Goal: Check status: Check status

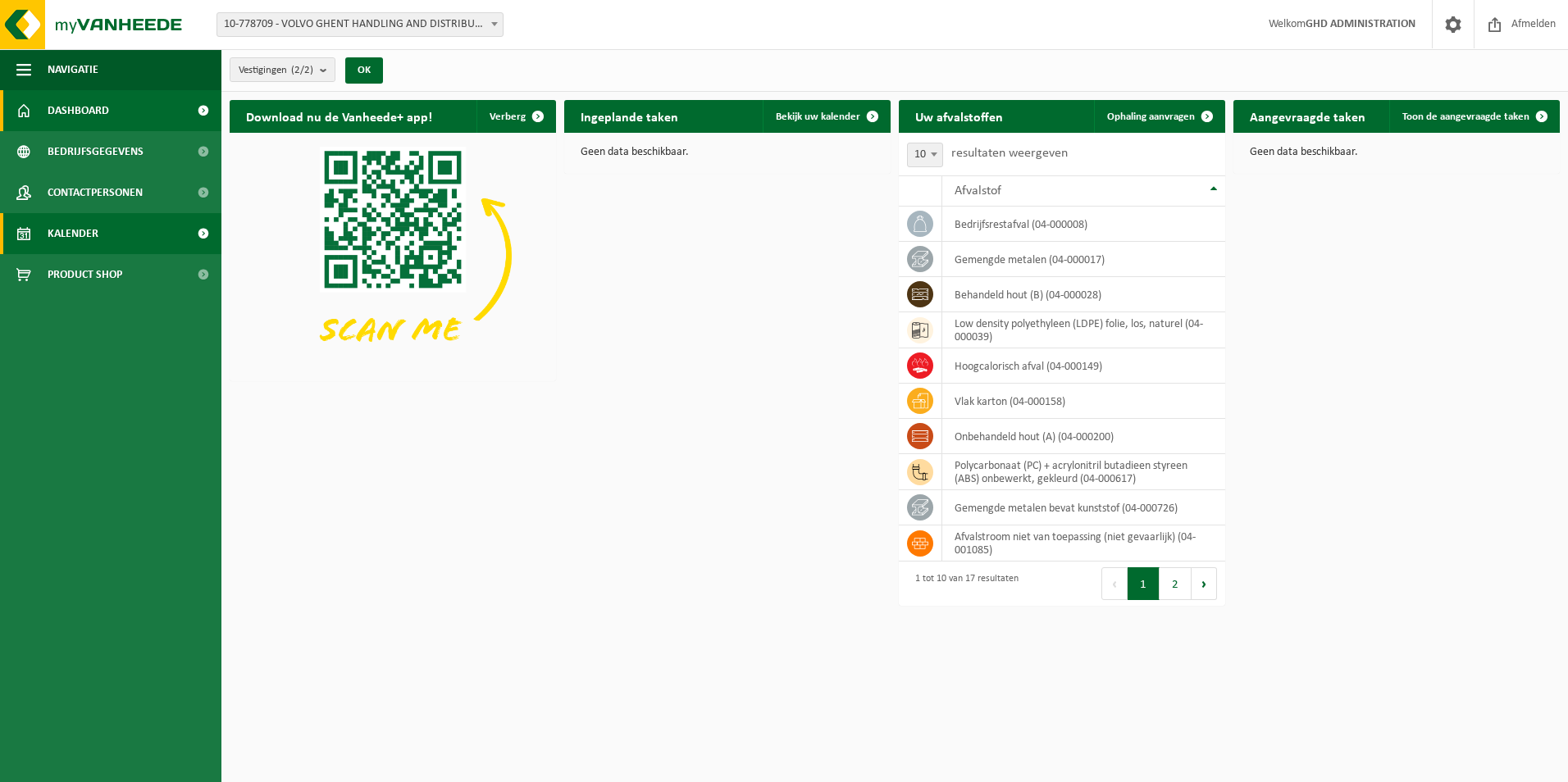
click at [117, 235] on link "Kalender" at bounding box center [111, 233] width 221 height 41
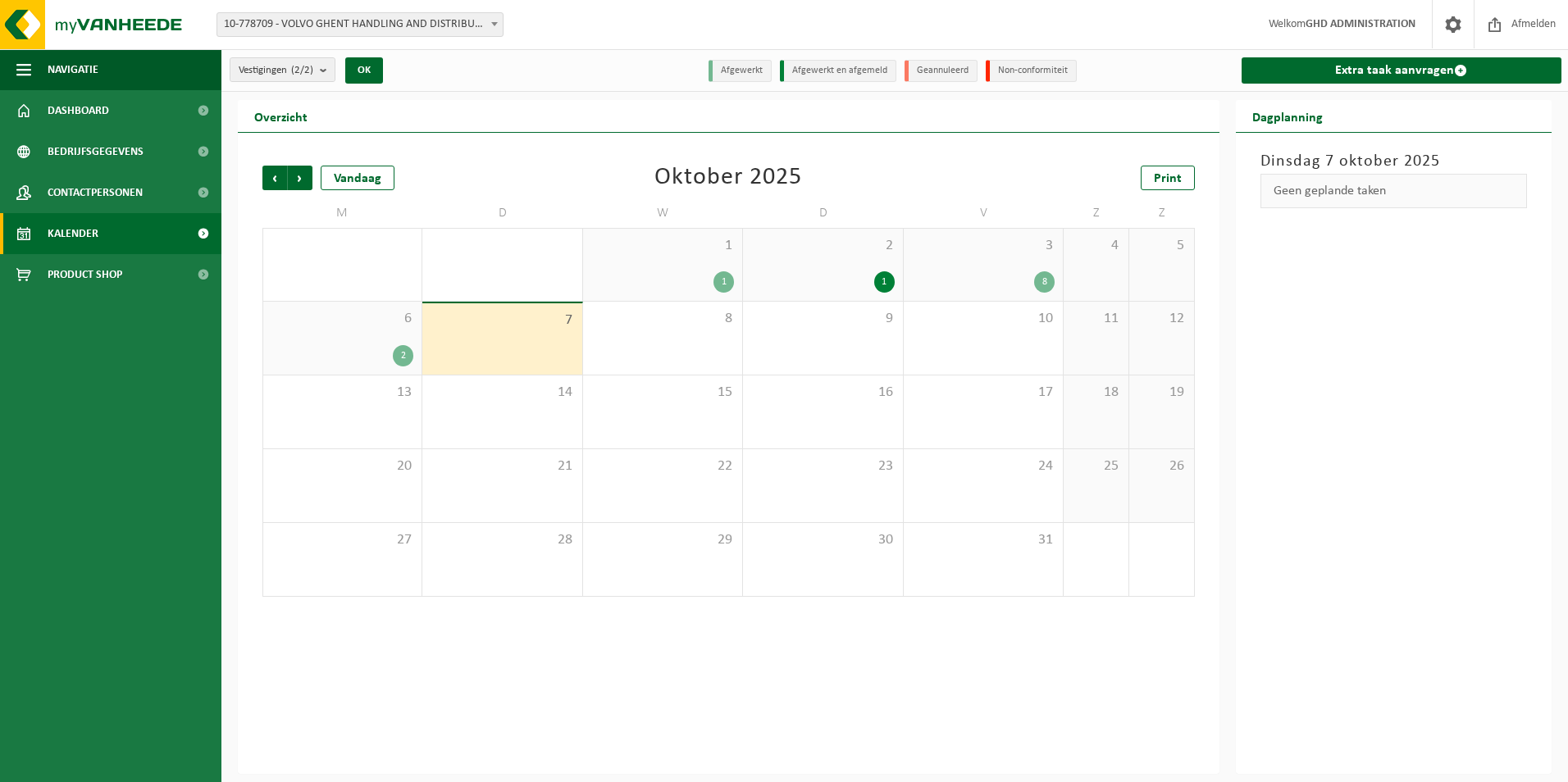
click at [383, 324] on span "6" at bounding box center [342, 319] width 142 height 18
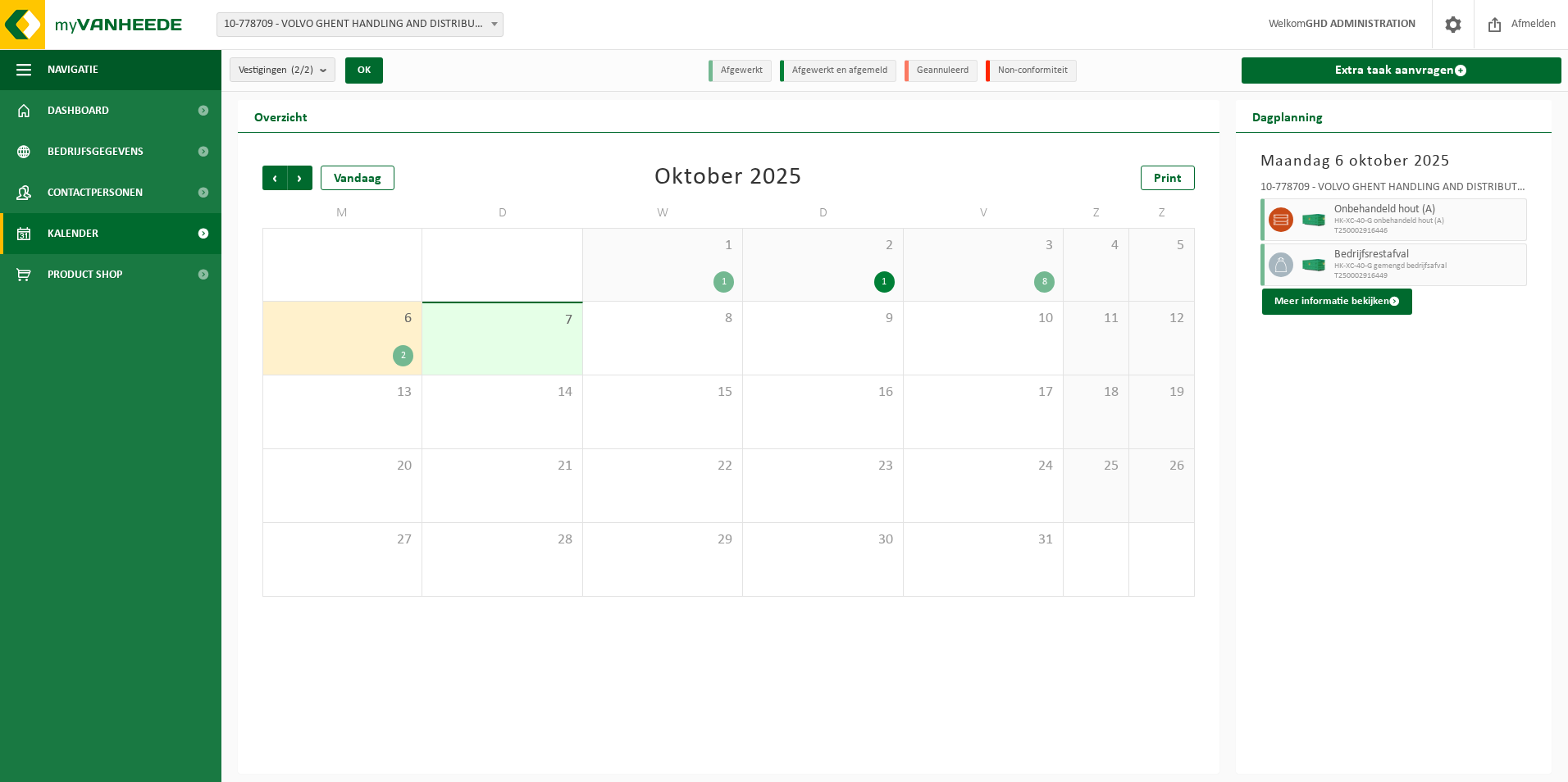
click at [444, 337] on div "7" at bounding box center [502, 339] width 159 height 71
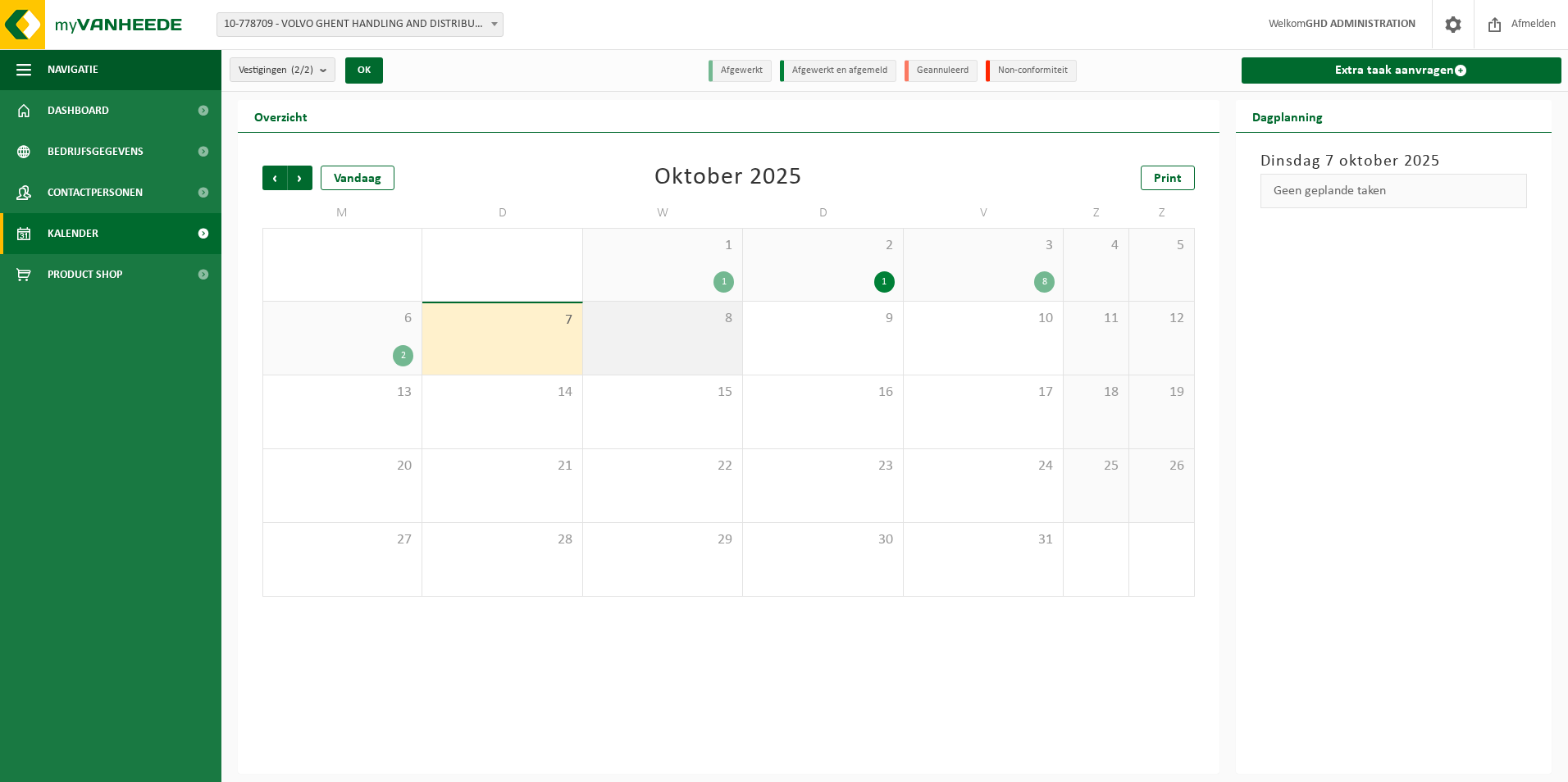
click at [623, 325] on span "8" at bounding box center [662, 319] width 143 height 18
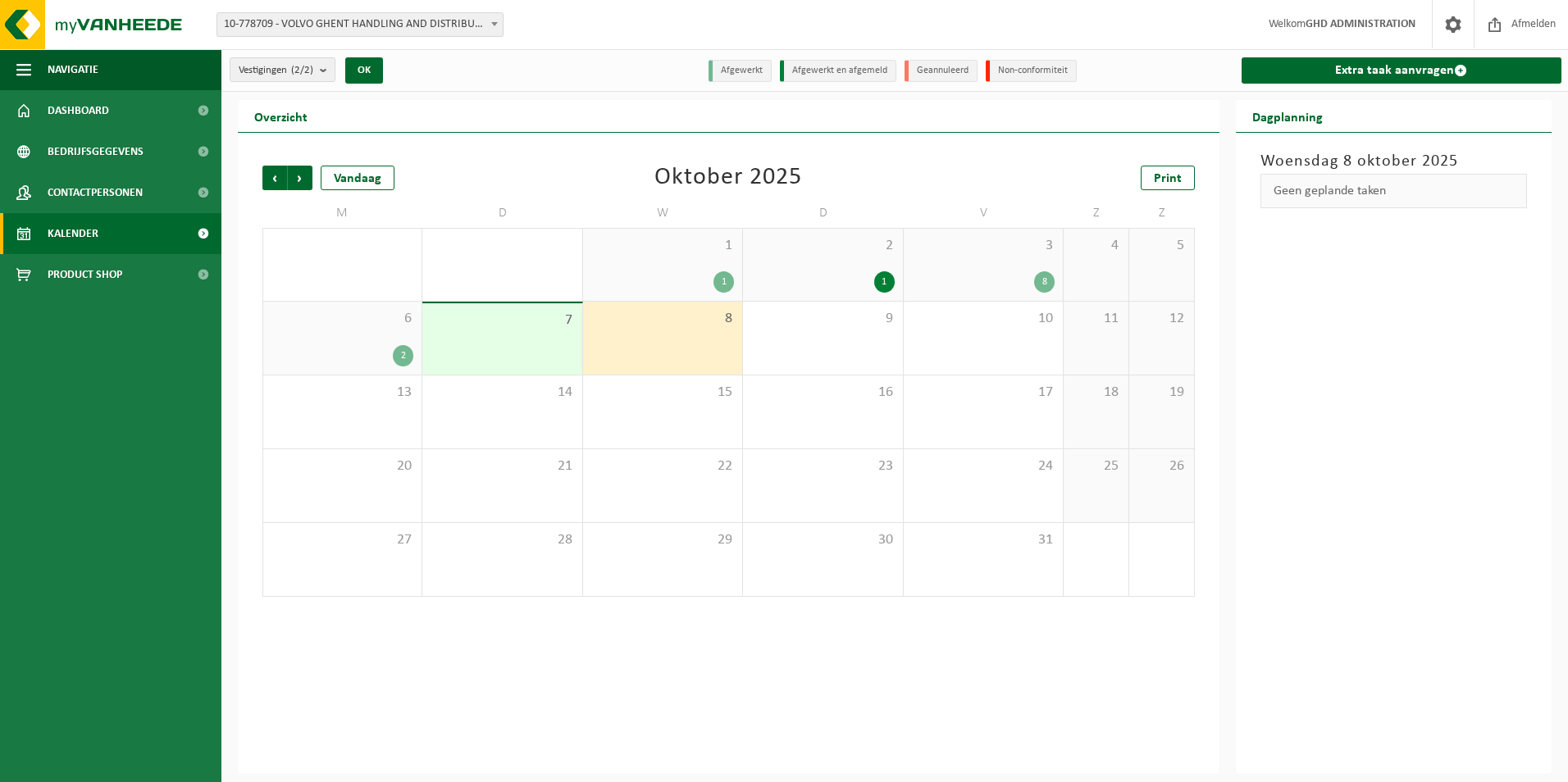
click at [541, 337] on div "7" at bounding box center [502, 339] width 159 height 71
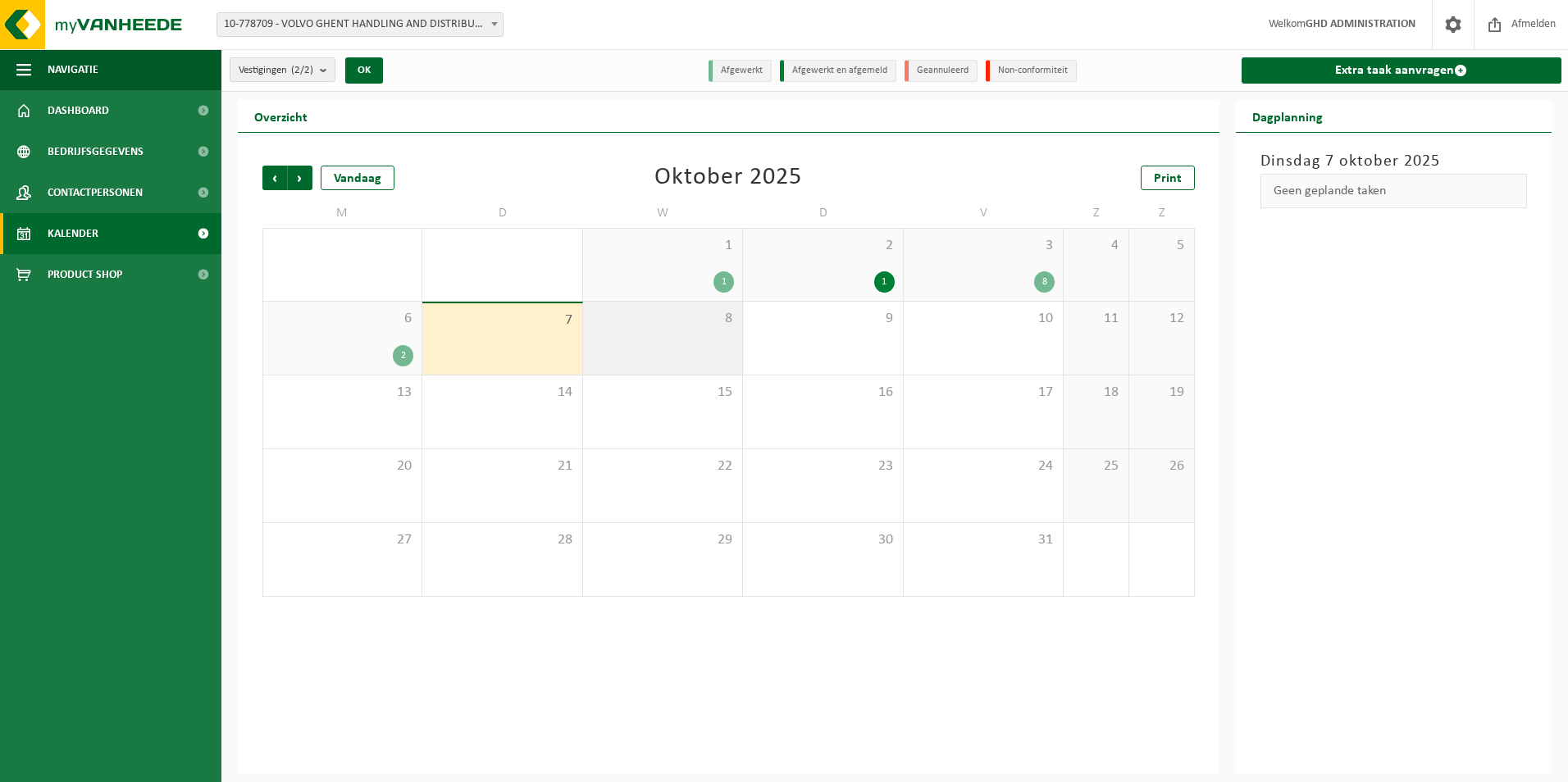
click at [610, 360] on div "8" at bounding box center [663, 338] width 159 height 73
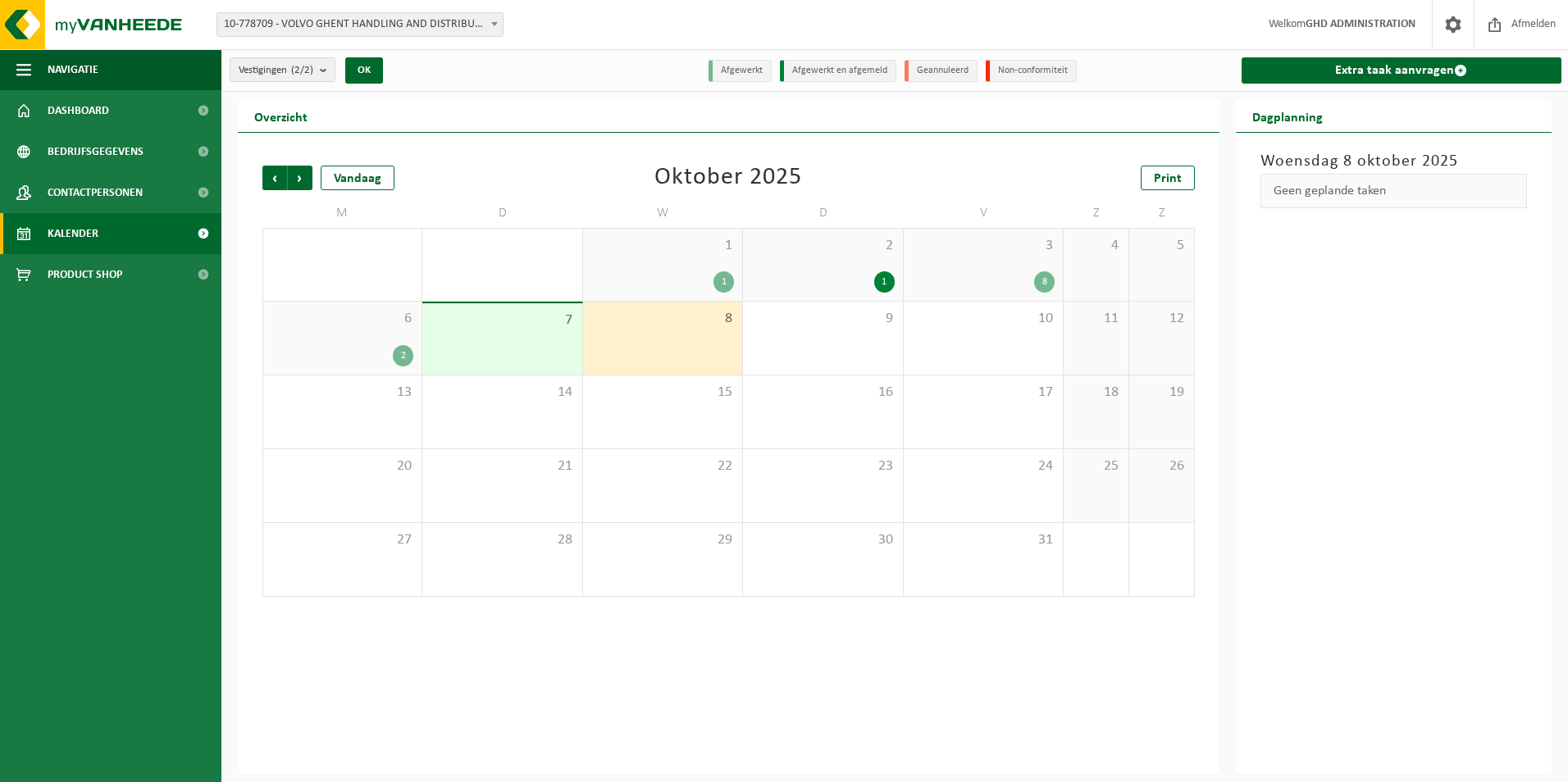
click at [72, 227] on span "Kalender" at bounding box center [73, 233] width 51 height 41
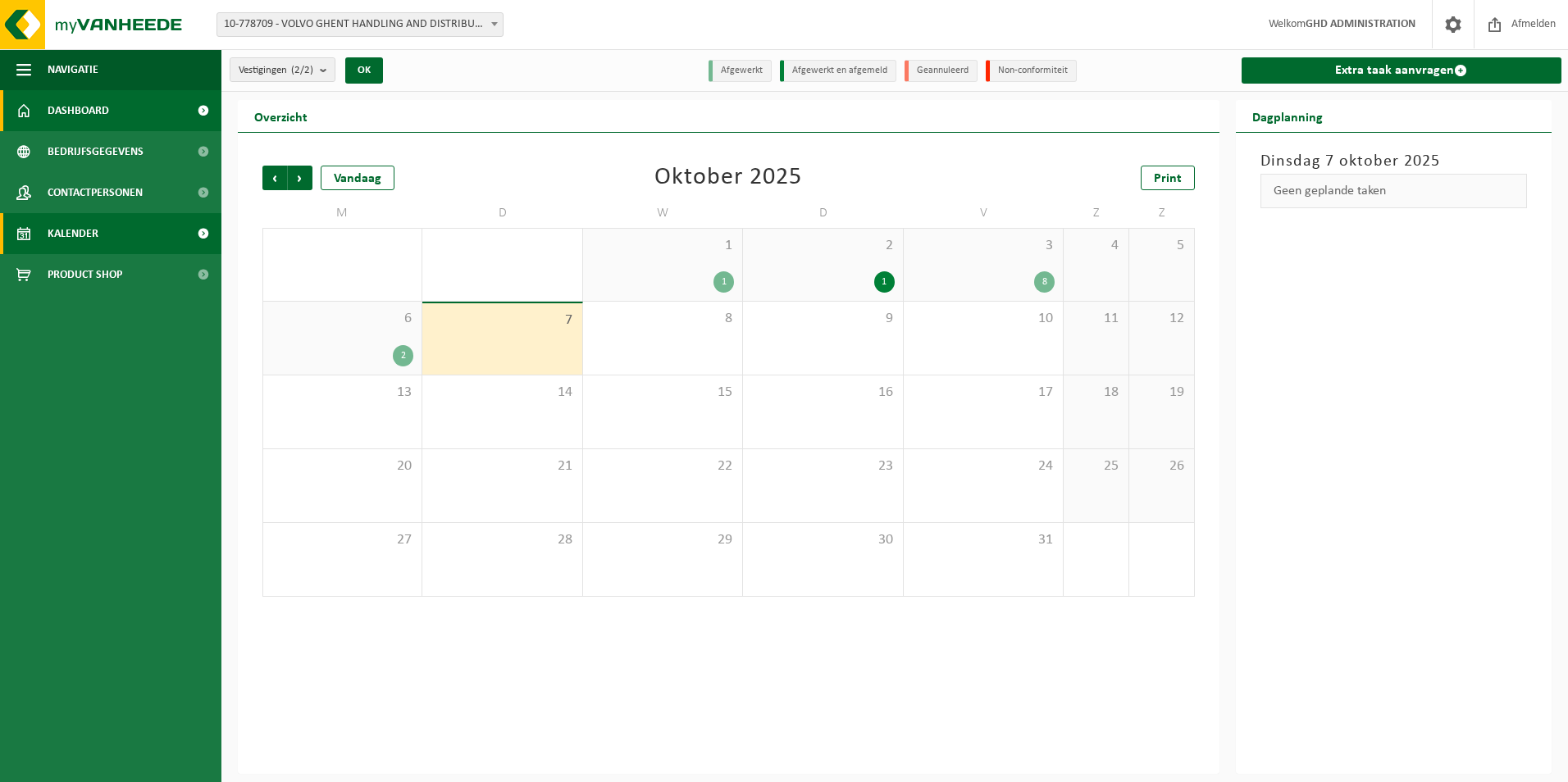
click at [103, 122] on span "Dashboard" at bounding box center [78, 110] width 61 height 41
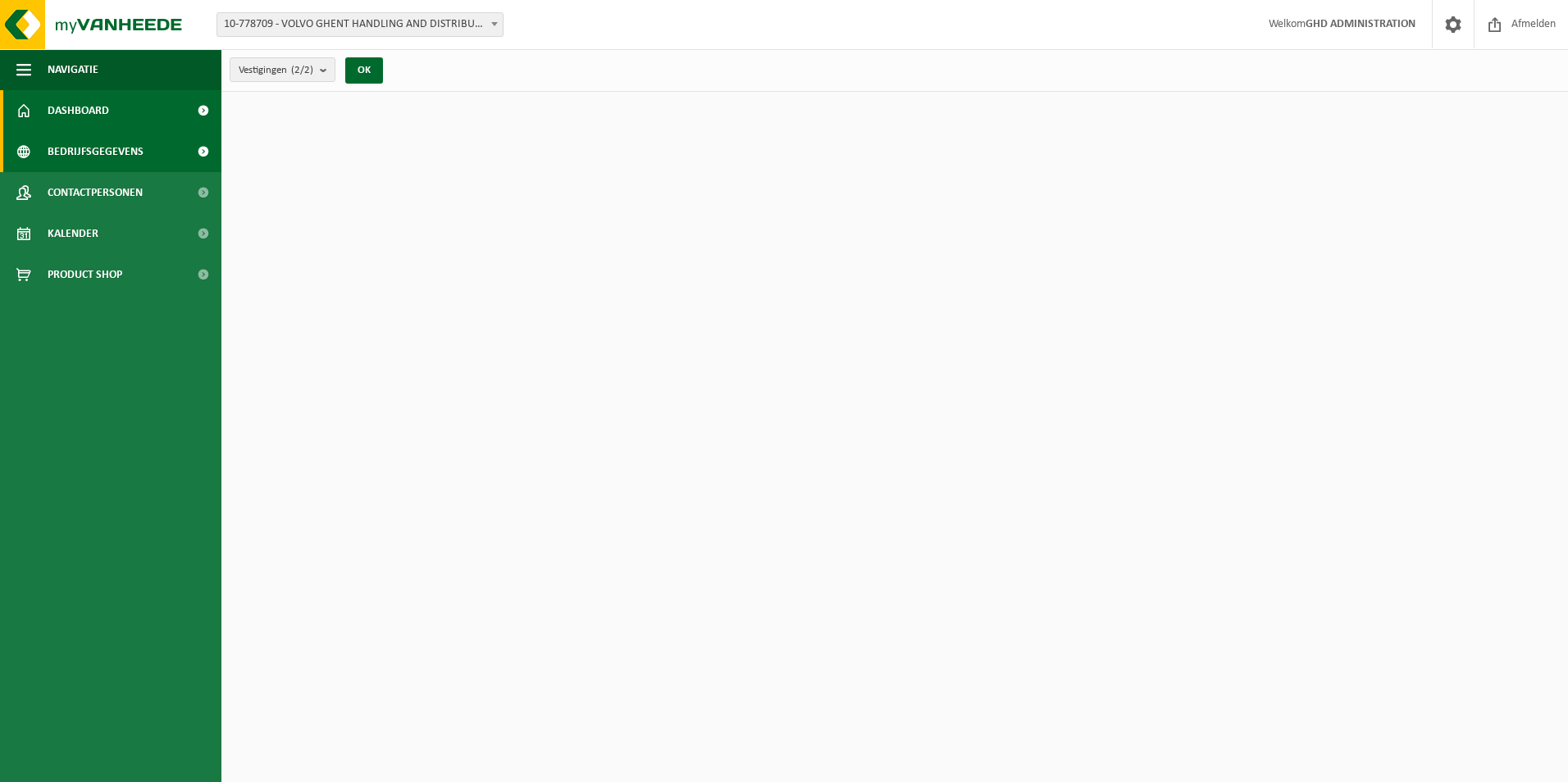
click at [97, 151] on span "Bedrijfsgegevens" at bounding box center [95, 151] width 96 height 41
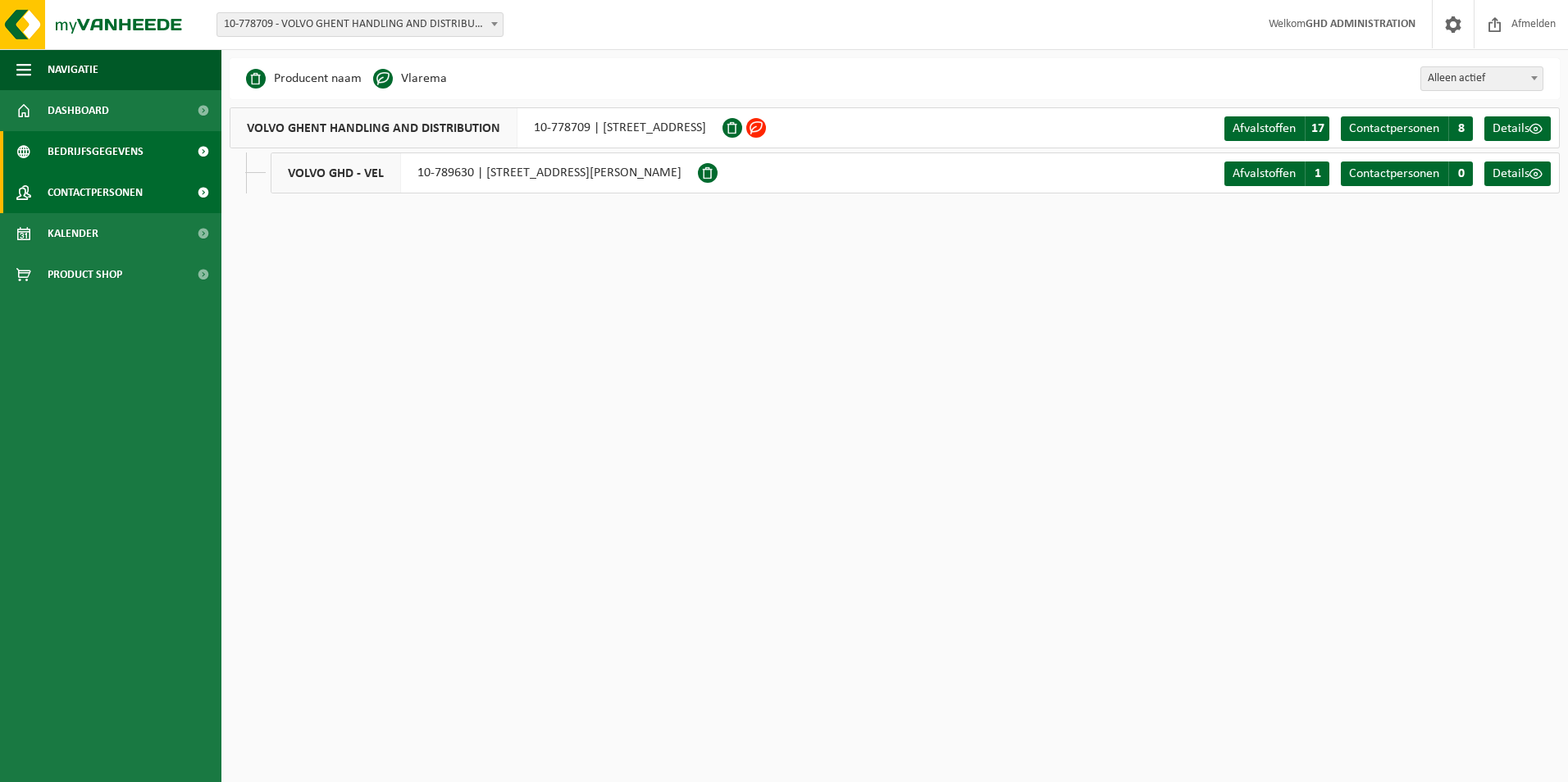
click at [101, 188] on span "Contactpersonen" at bounding box center [95, 192] width 96 height 41
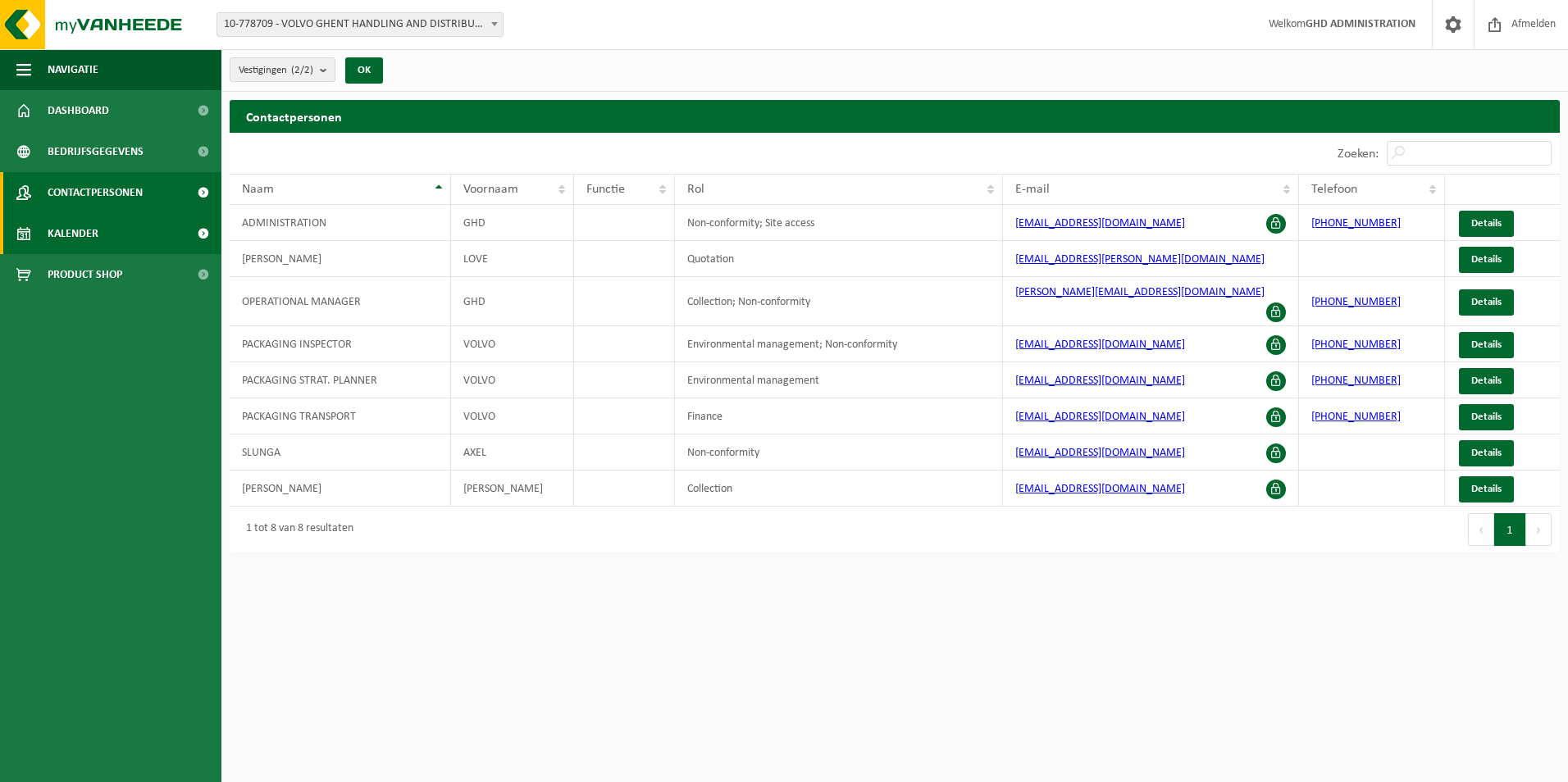
click at [90, 224] on span "Kalender" at bounding box center [73, 233] width 51 height 41
